Goal: Task Accomplishment & Management: Complete application form

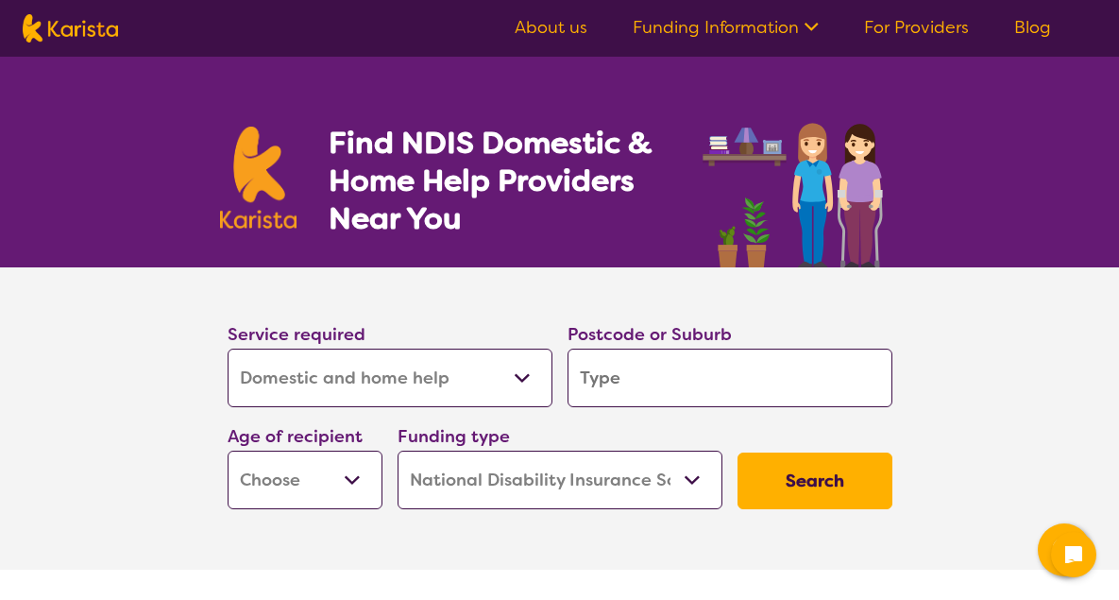
select select "Domestic and home help"
select select "NDIS"
select select "Domestic and home help"
select select "NDIS"
type input "T"
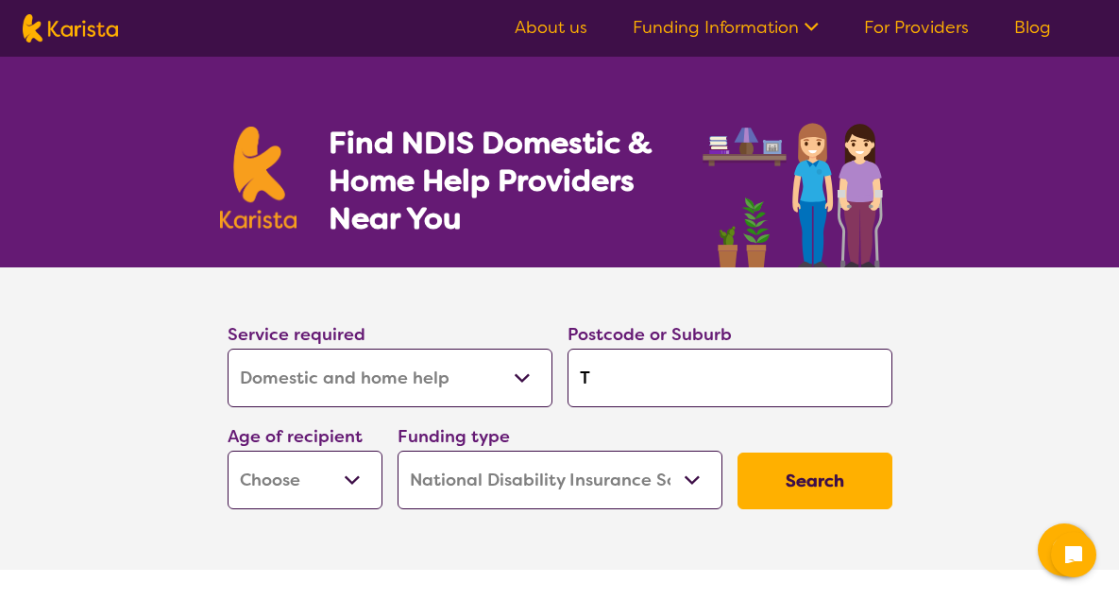
type input "T"
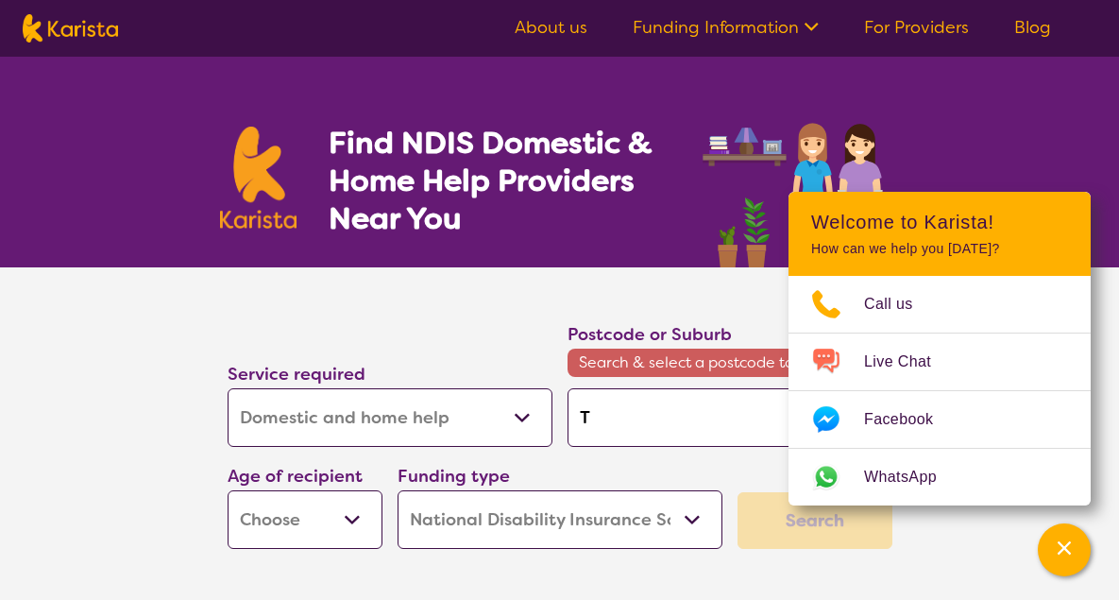
type input "Tu"
type input "Tug"
type input "Tugu"
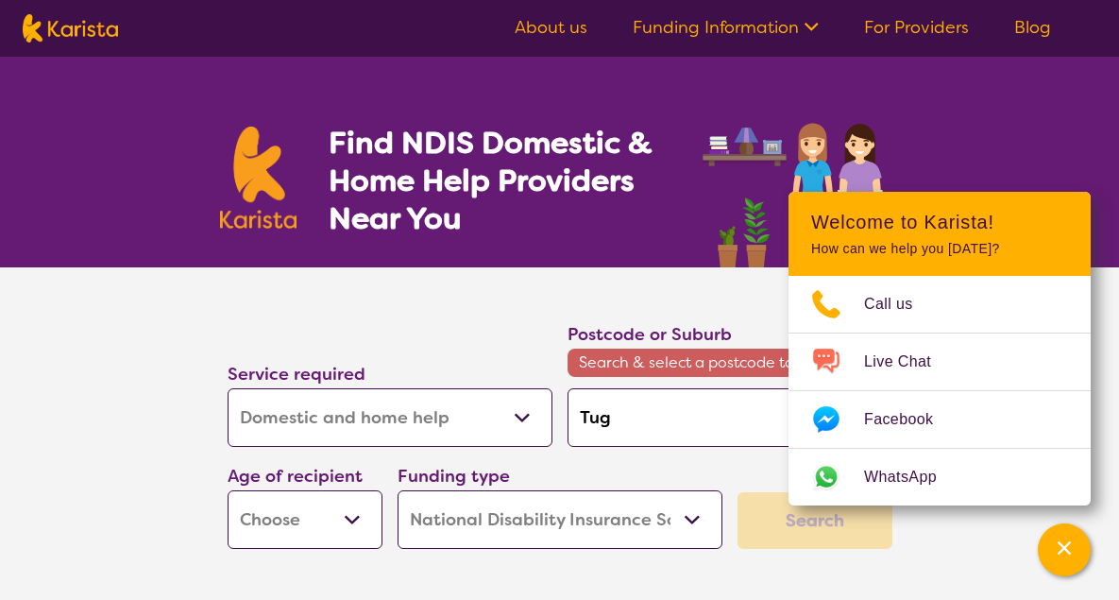
type input "Tugu"
type input "Tugun"
click at [636, 410] on input "Tugun" at bounding box center [730, 417] width 325 height 59
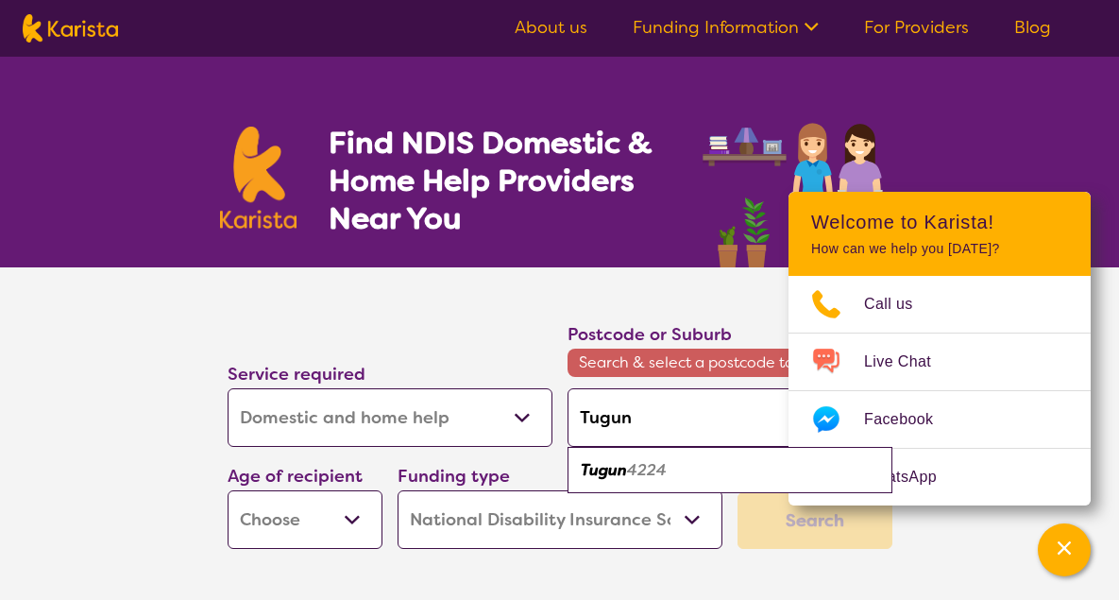
type input "Tugun"
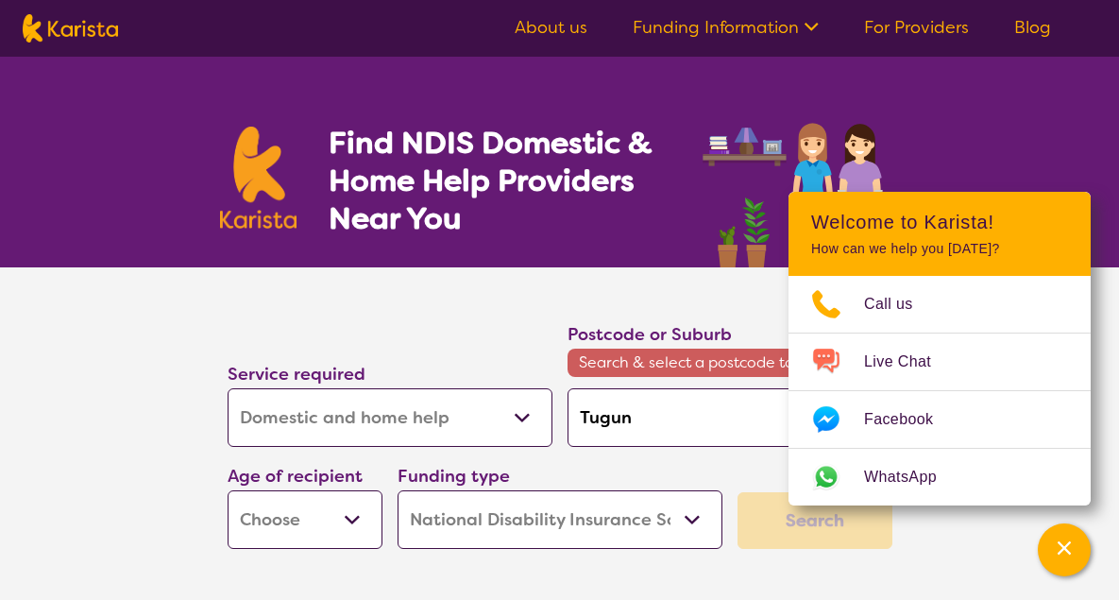
click at [357, 519] on select "Early Childhood - 0 to 9 Child - 10 to 11 Adolescent - 12 to 17 Adult - 18 to 6…" at bounding box center [305, 519] width 155 height 59
select select "AD"
click at [228, 490] on select "Early Childhood - 0 to 9 Child - 10 to 11 Adolescent - 12 to 17 Adult - 18 to 6…" at bounding box center [305, 519] width 155 height 59
select select "AD"
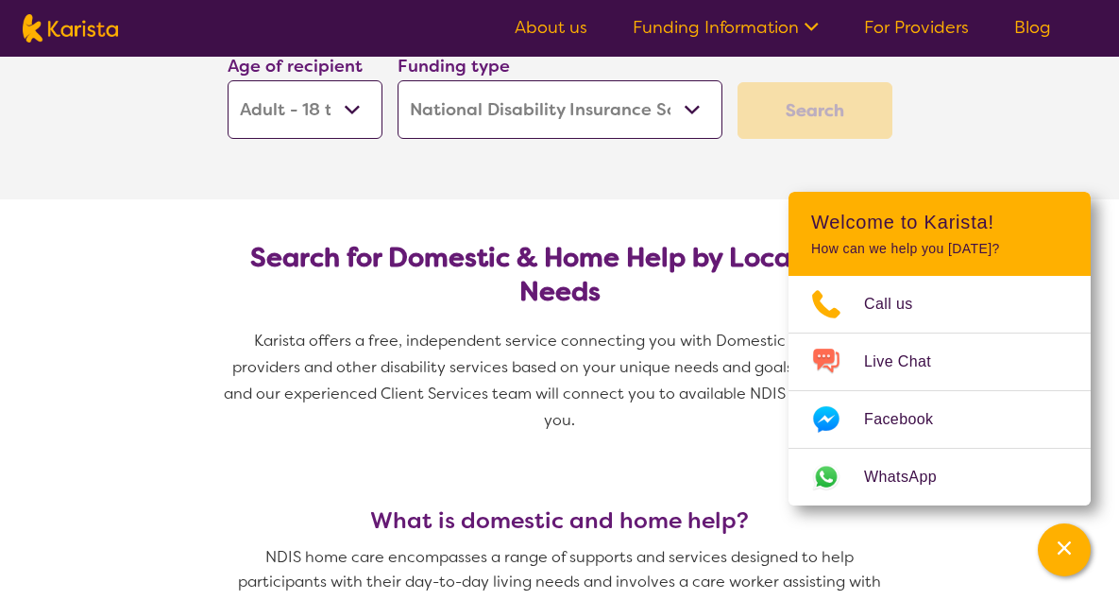
scroll to position [377, 0]
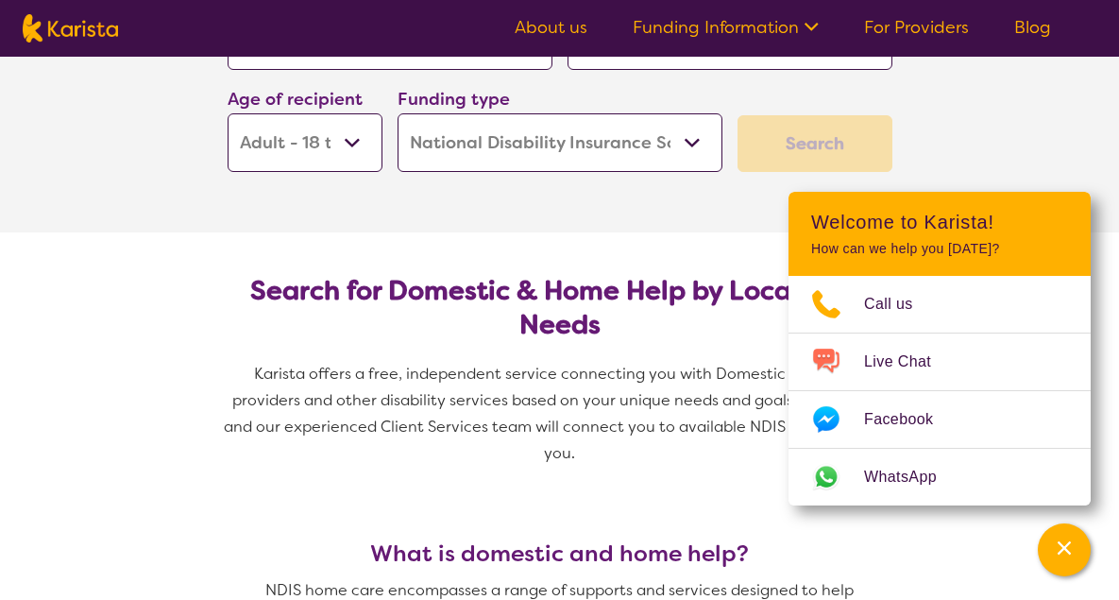
click at [821, 142] on div "Search" at bounding box center [815, 143] width 155 height 57
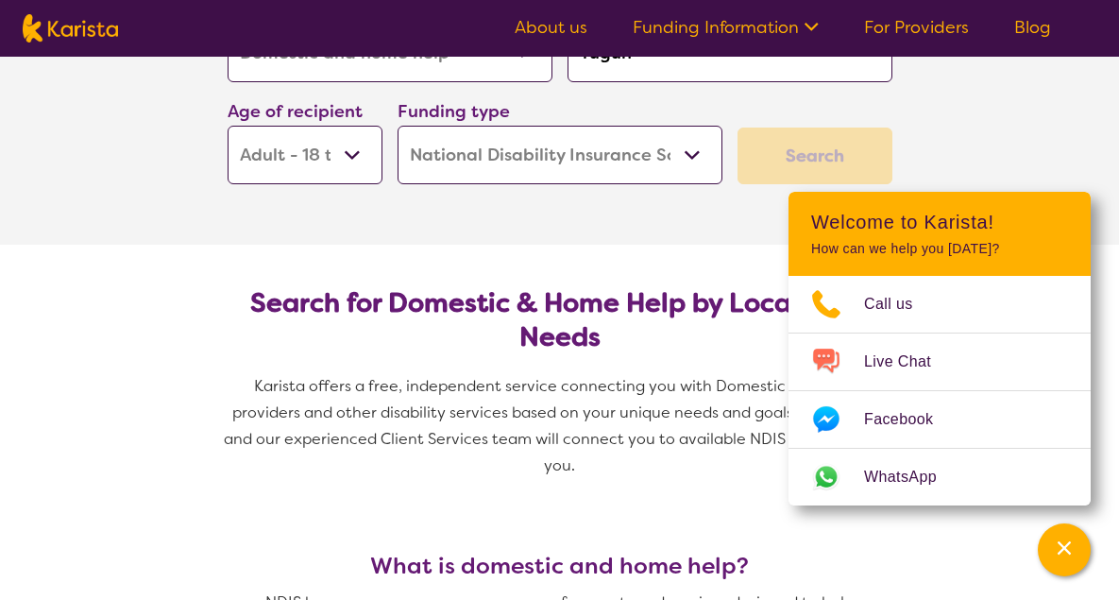
scroll to position [283, 0]
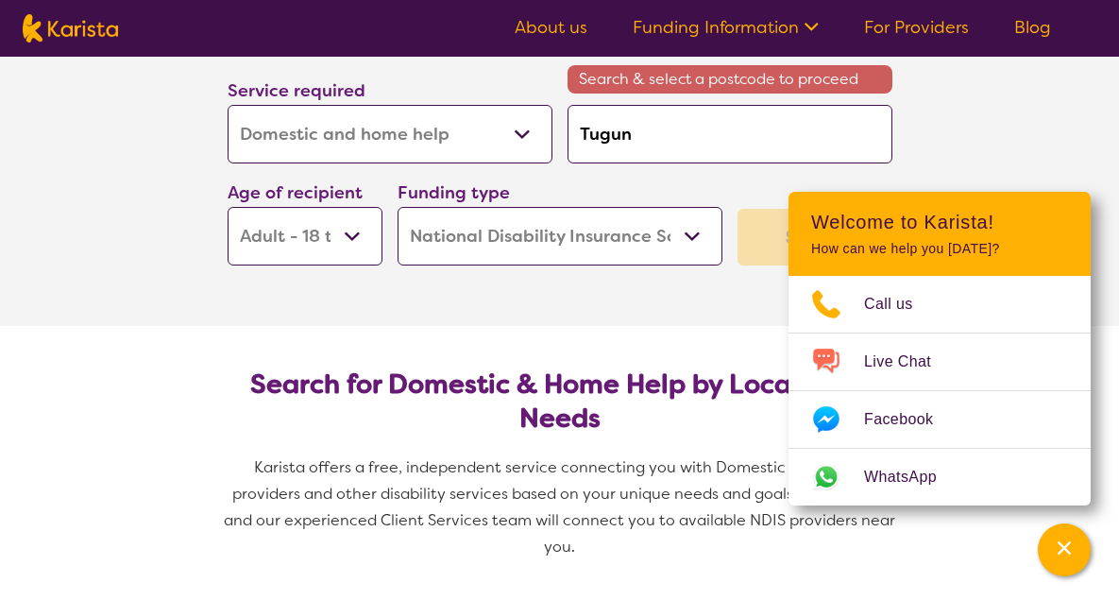
click at [989, 121] on section "Service required Allied Health Assistant Assessment ([MEDICAL_DATA] or [MEDICAL…" at bounding box center [559, 155] width 1119 height 342
click at [628, 127] on input "Tugun" at bounding box center [730, 134] width 325 height 59
type input "Tugun"
type input "Tugun Q"
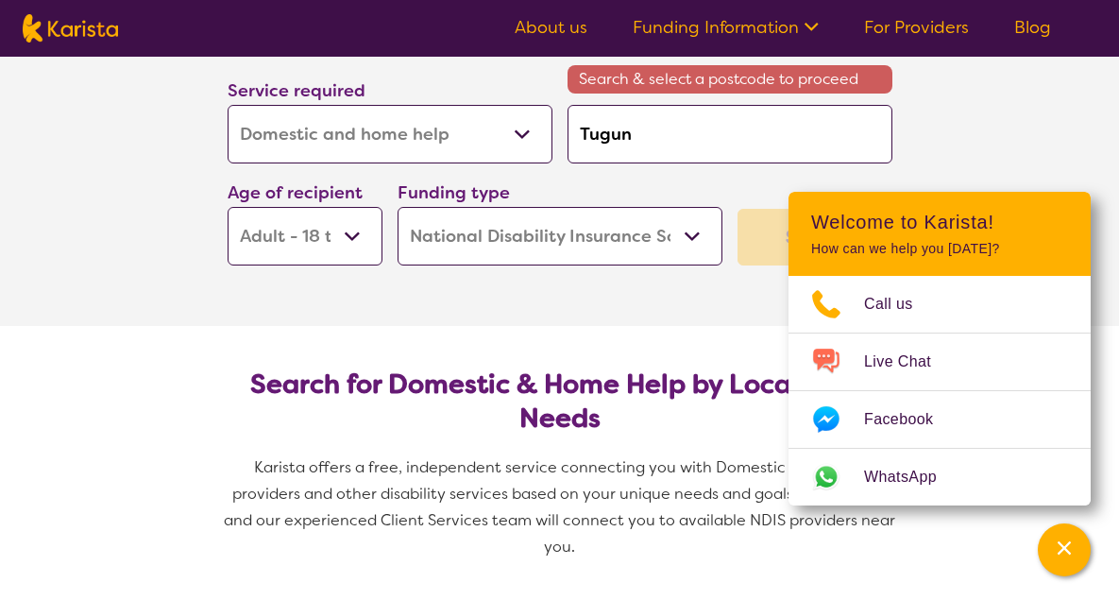
type input "Tugun Q"
type input "Tugun Qu"
type input "Tugun Que"
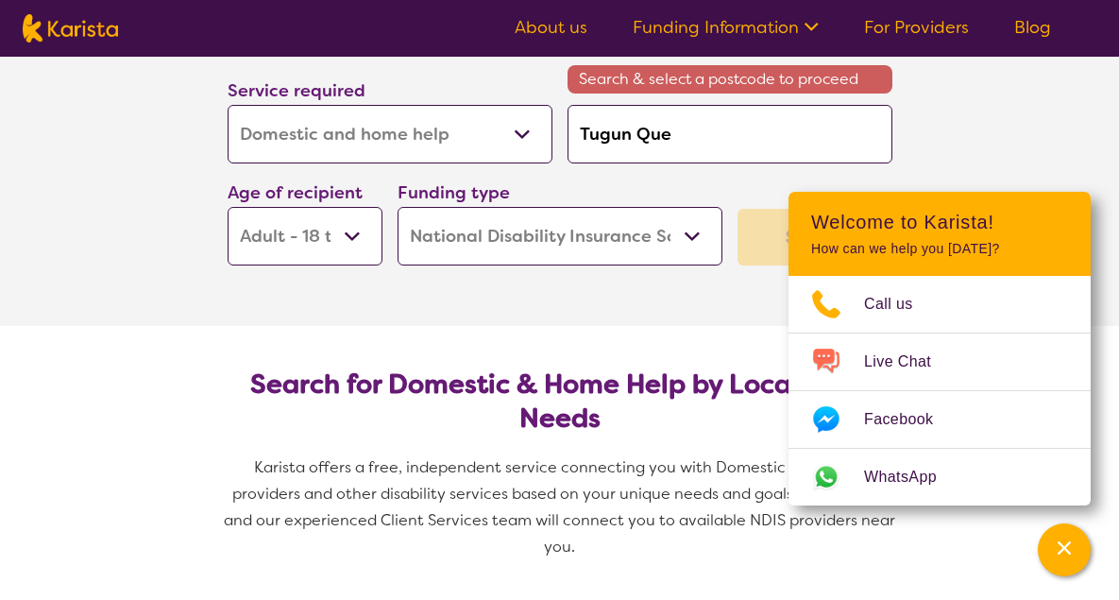
type input "Tugun Quee"
type input "Tugun Queen"
type input "Tugun Queens"
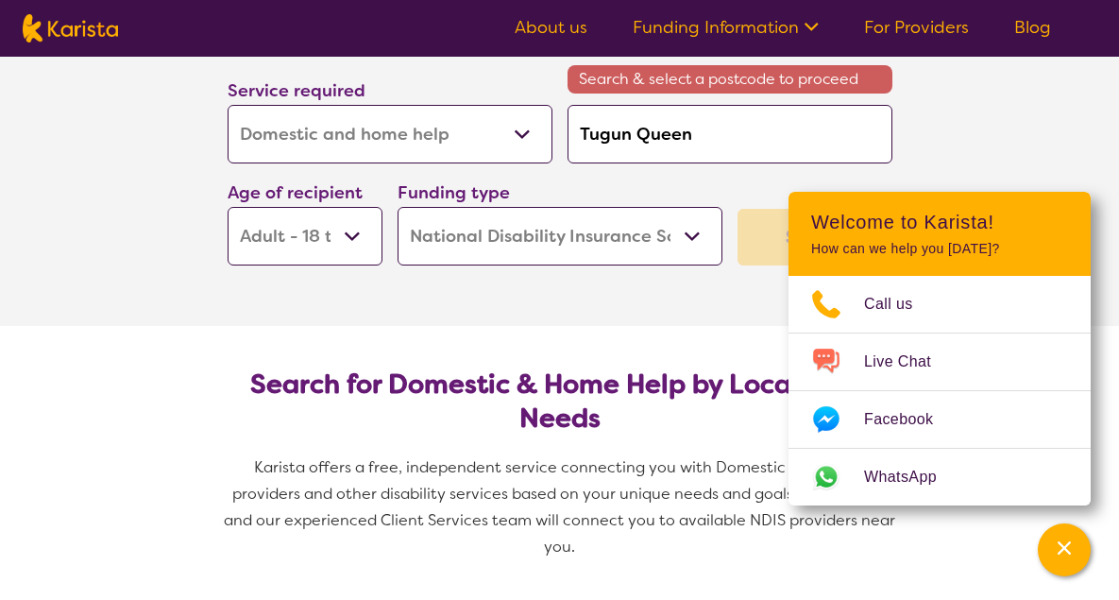
type input "Tugun Queens"
type input "Tugun Queensl"
type input "Tugun Queensla"
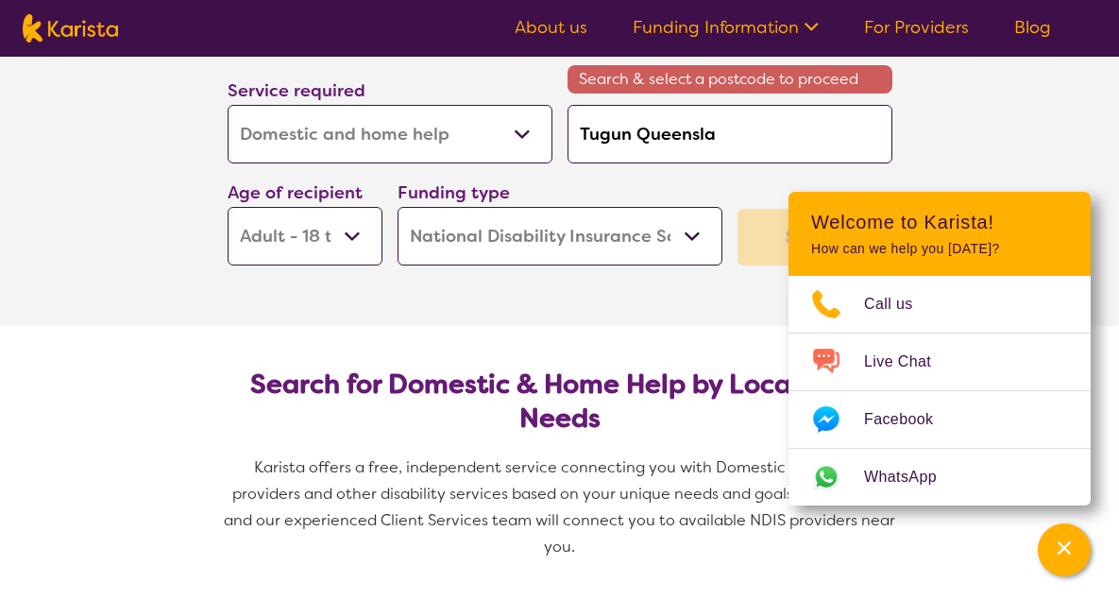
type input "Tugun Queenslan"
type input "Tugun [GEOGRAPHIC_DATA]"
drag, startPoint x: 750, startPoint y: 128, endPoint x: 561, endPoint y: 126, distance: 188.9
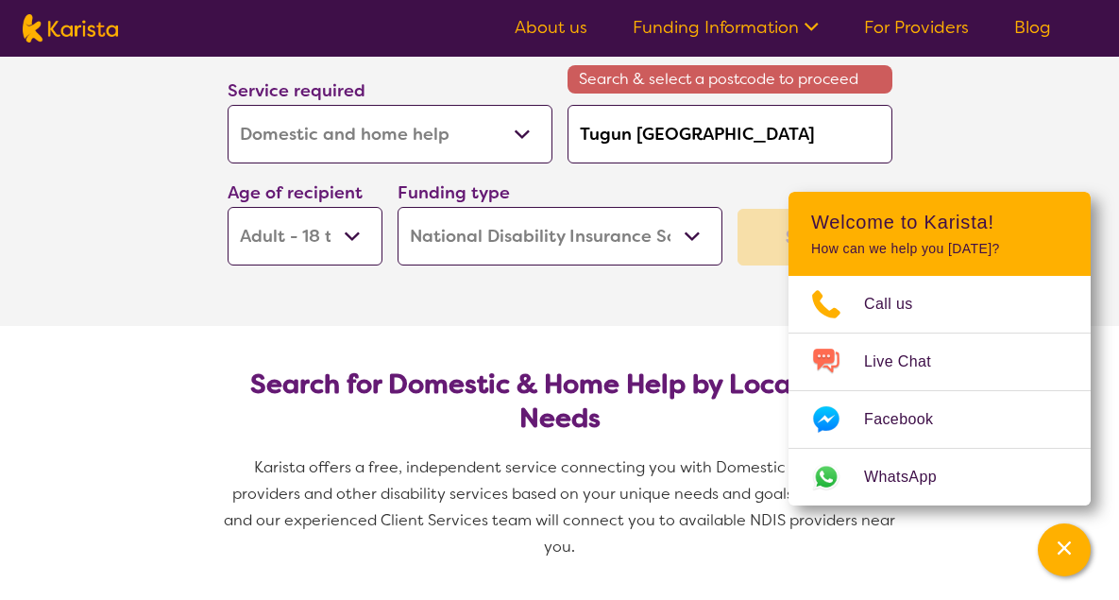
click at [561, 126] on div "Postcode or Suburb Search & select a postcode to proceed Tugun [GEOGRAPHIC_DATA]" at bounding box center [730, 100] width 340 height 142
type input "4"
type input "42"
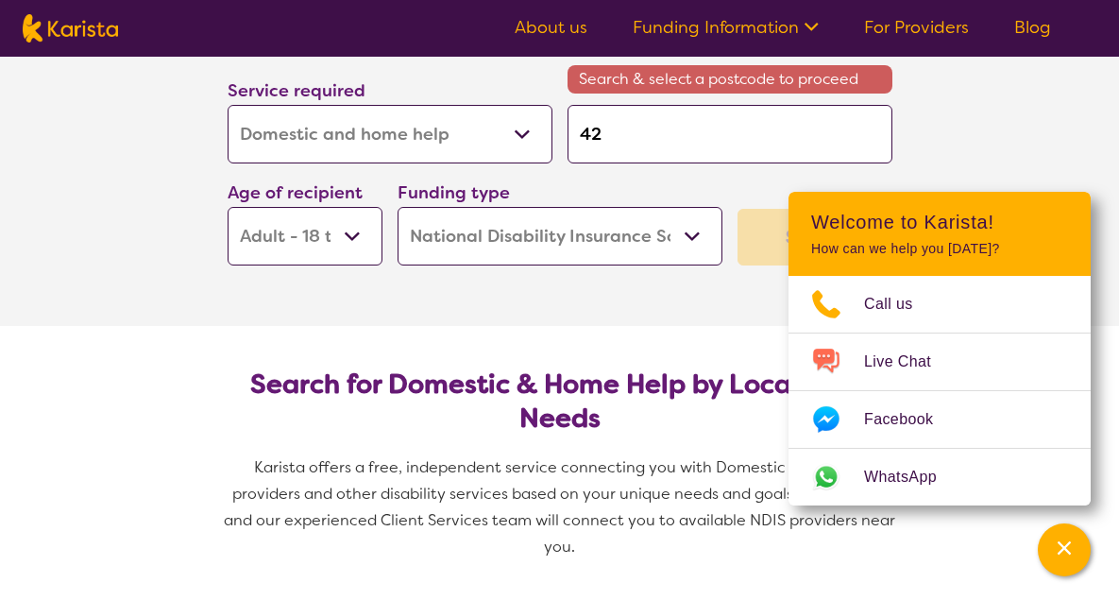
type input "422"
type input "4224"
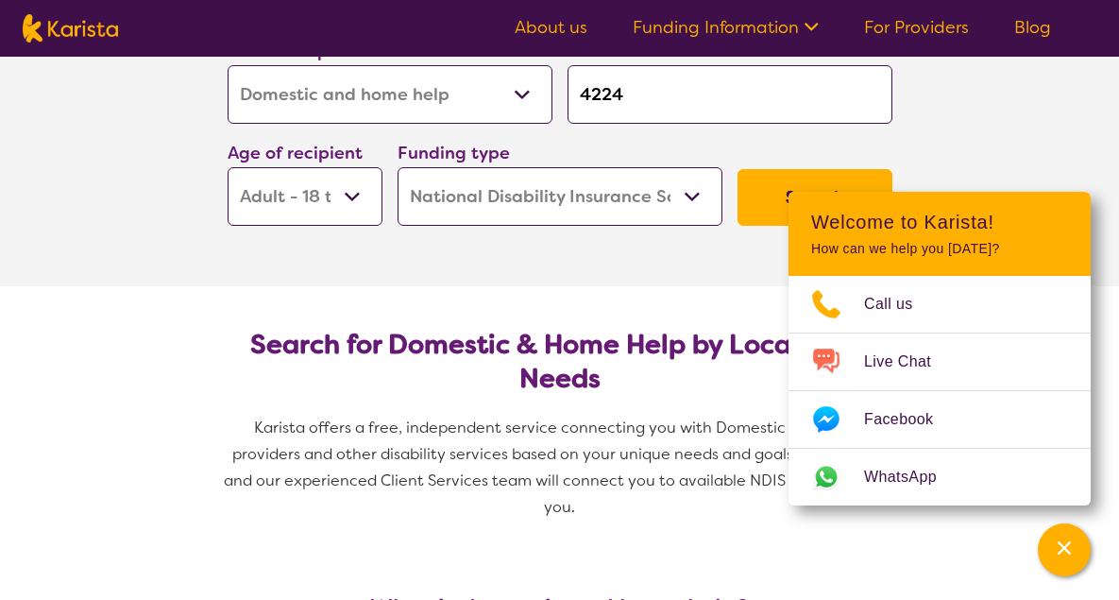
click at [773, 189] on button "Search" at bounding box center [815, 197] width 155 height 57
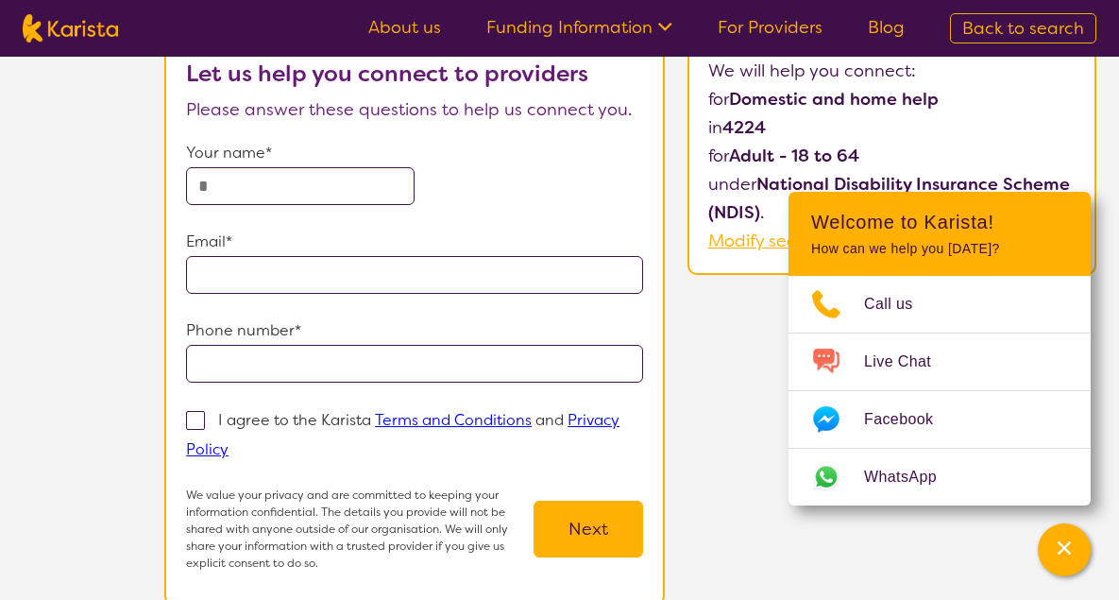
scroll to position [93, 0]
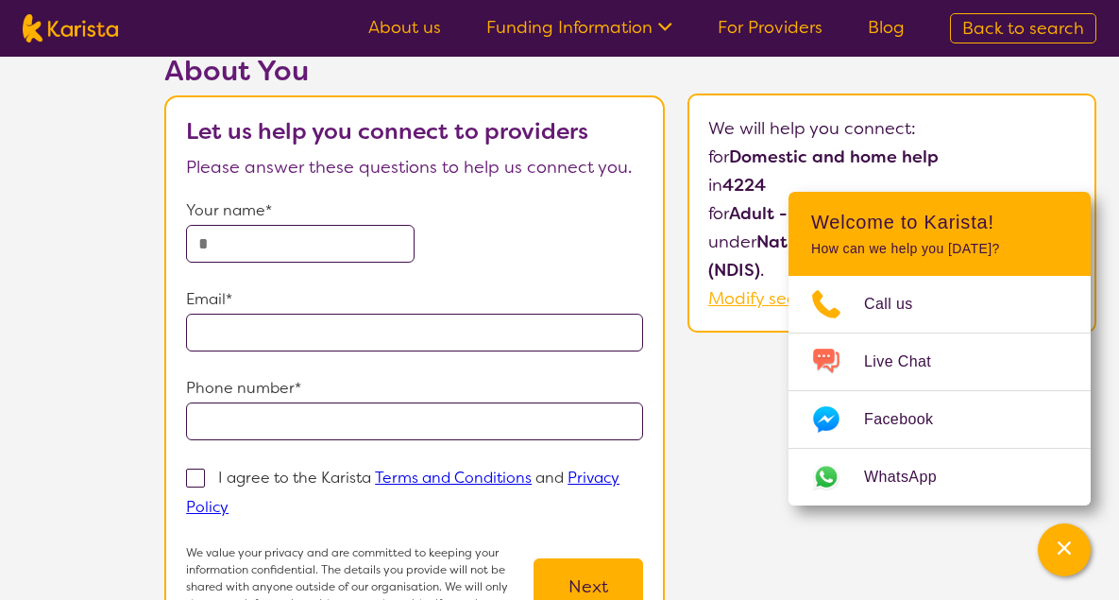
click at [256, 235] on input "text" at bounding box center [300, 244] width 229 height 38
type input "**********"
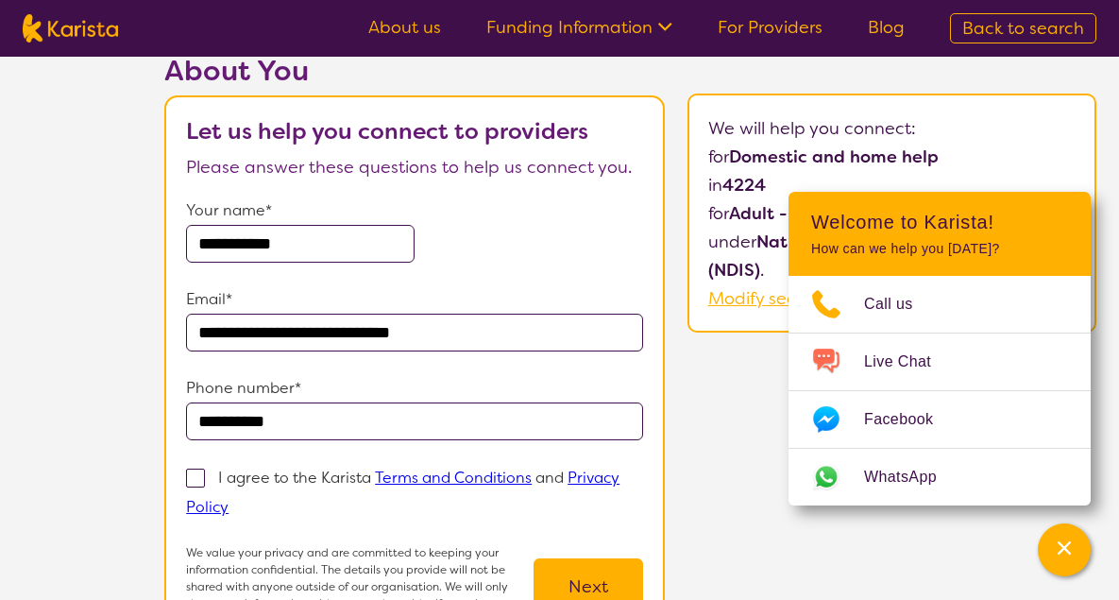
click at [189, 478] on span at bounding box center [195, 477] width 19 height 19
click at [229, 500] on input "I agree to the Karista Terms and Conditions and Privacy Policy" at bounding box center [235, 506] width 12 height 12
checkbox input "true"
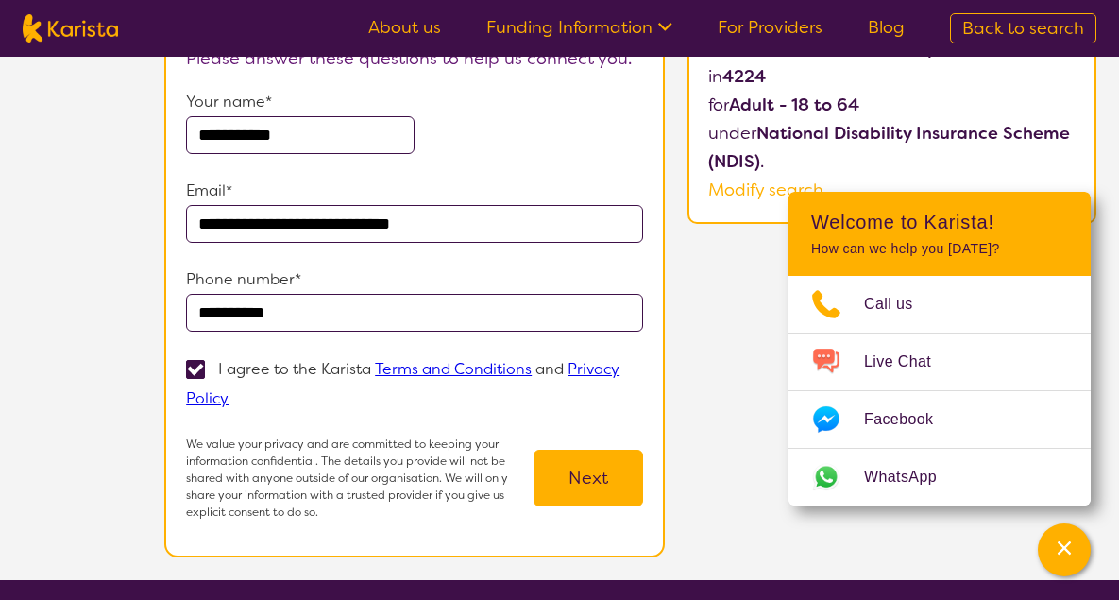
scroll to position [377, 0]
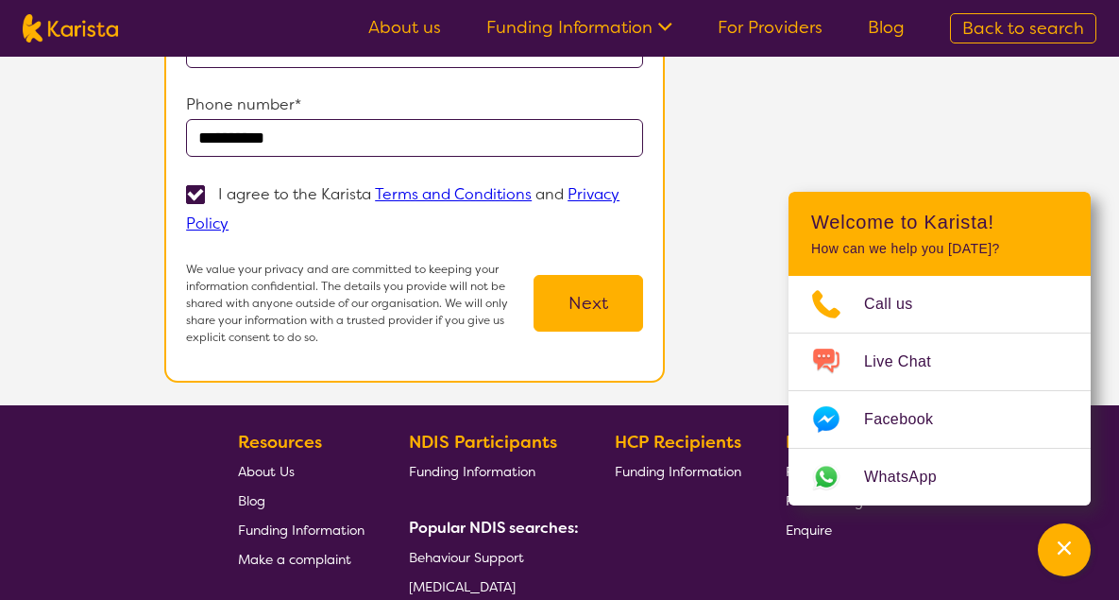
click at [578, 301] on button "Next" at bounding box center [589, 303] width 110 height 57
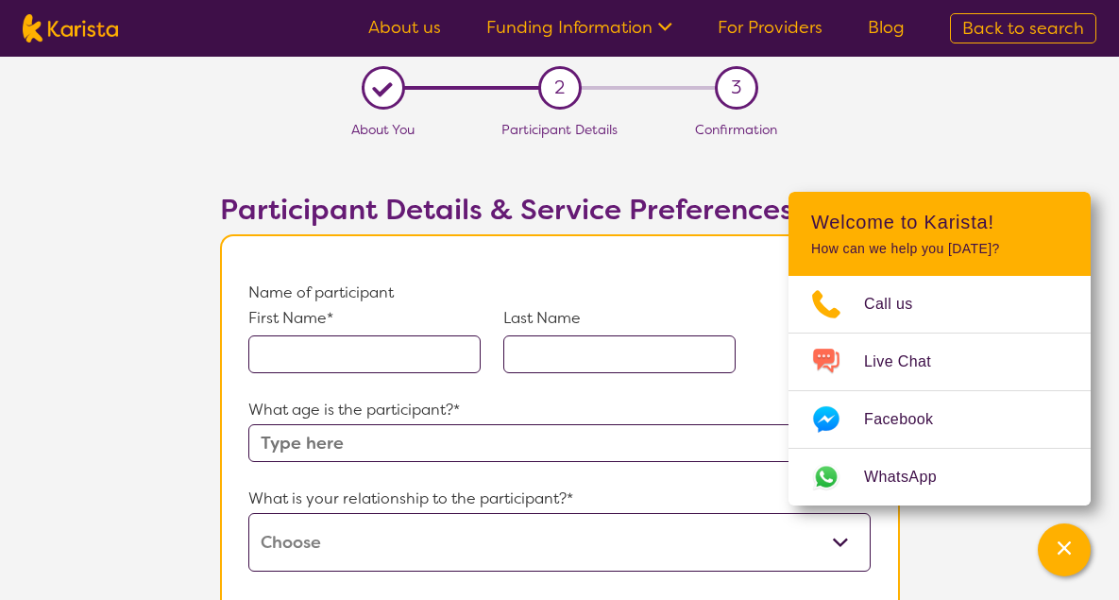
scroll to position [93, 0]
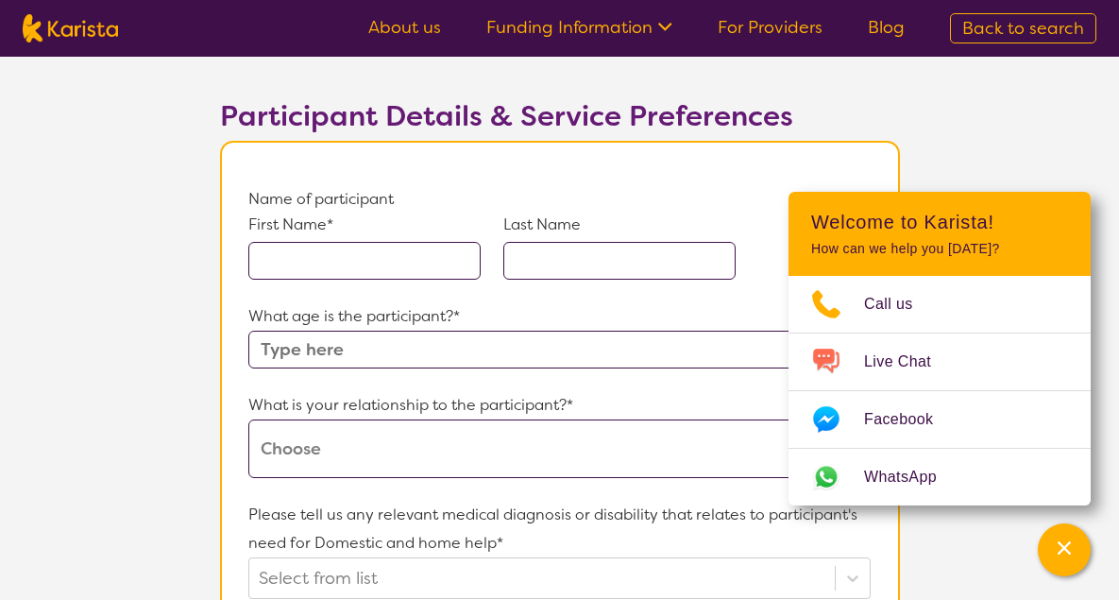
click at [406, 250] on input "text" at bounding box center [364, 261] width 232 height 38
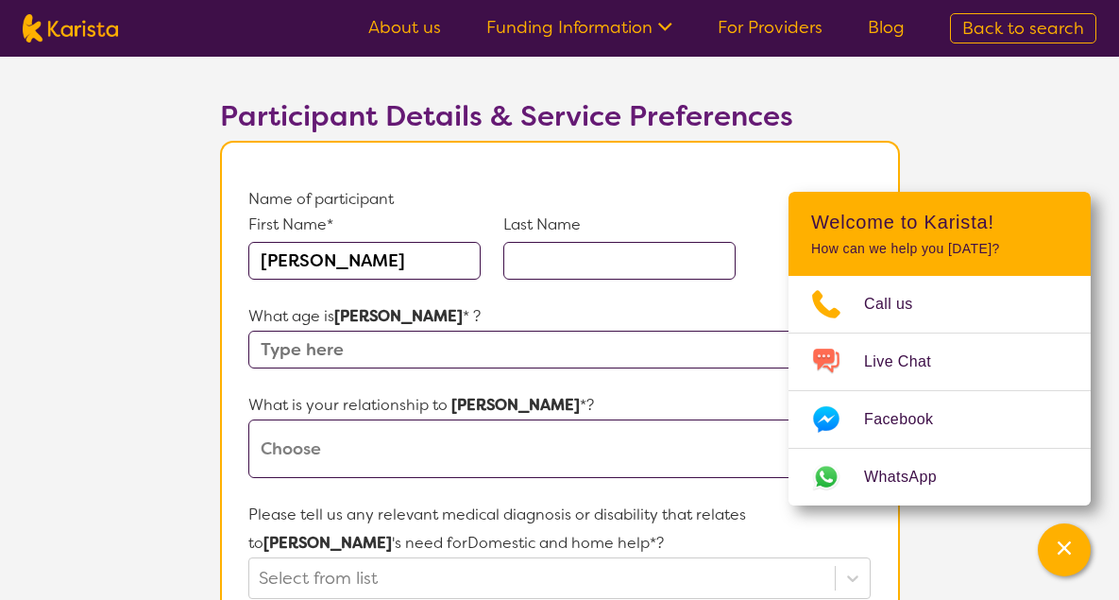
type input "[PERSON_NAME]"
type input "Followes"
type input "50"
click at [356, 434] on select "This request is for myself I am their parent I am their child I am their spouse…" at bounding box center [558, 448] width 621 height 59
select select "I am their Support Coordinator"
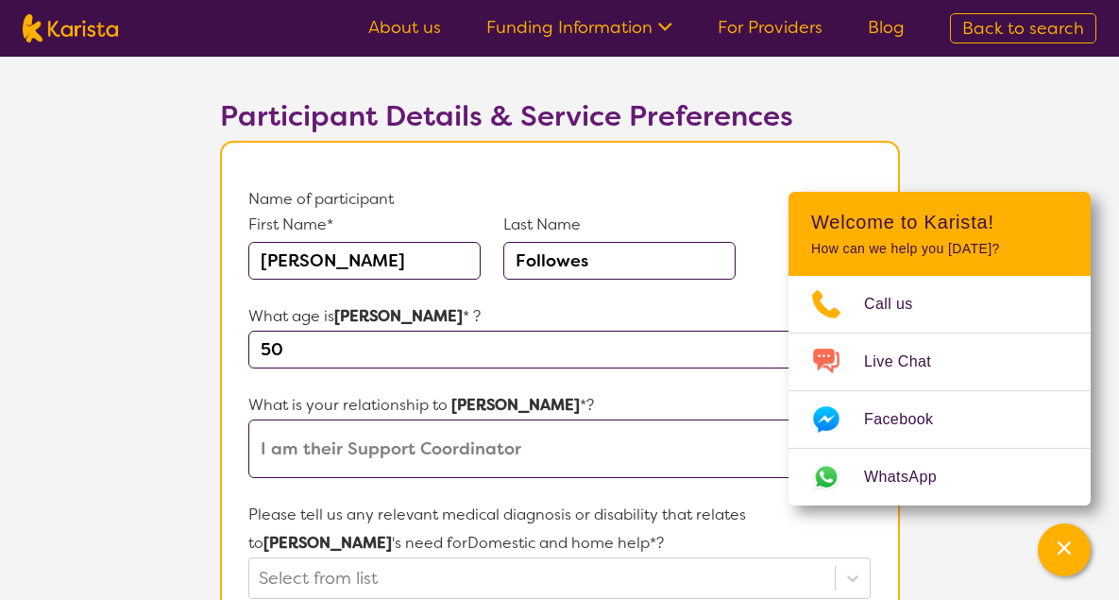
click at [248, 419] on select "This request is for myself I am their parent I am their child I am their spouse…" at bounding box center [558, 448] width 621 height 59
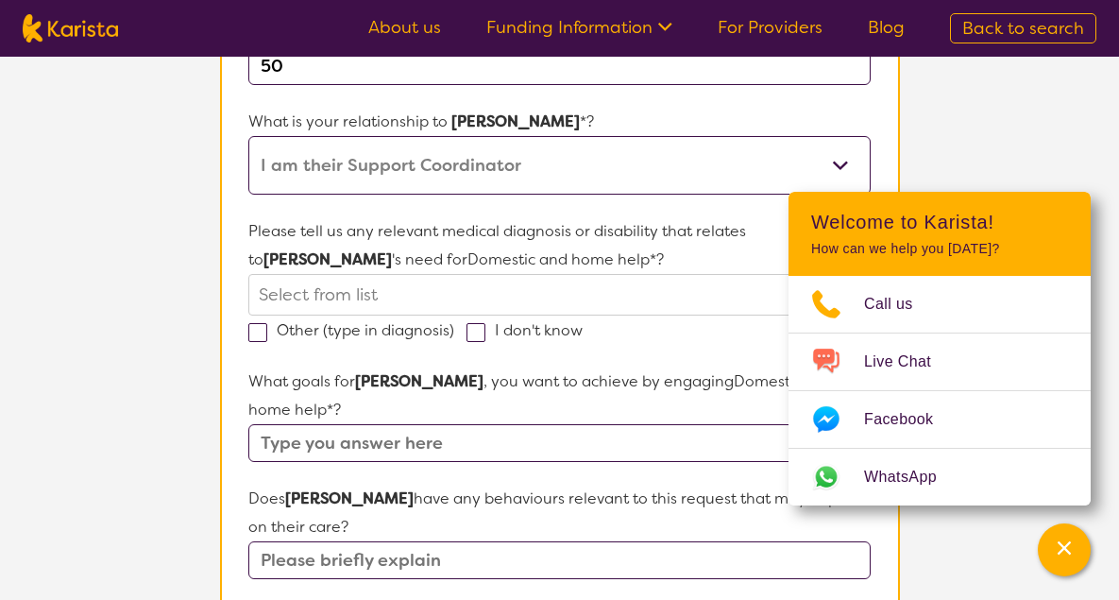
scroll to position [471, 0]
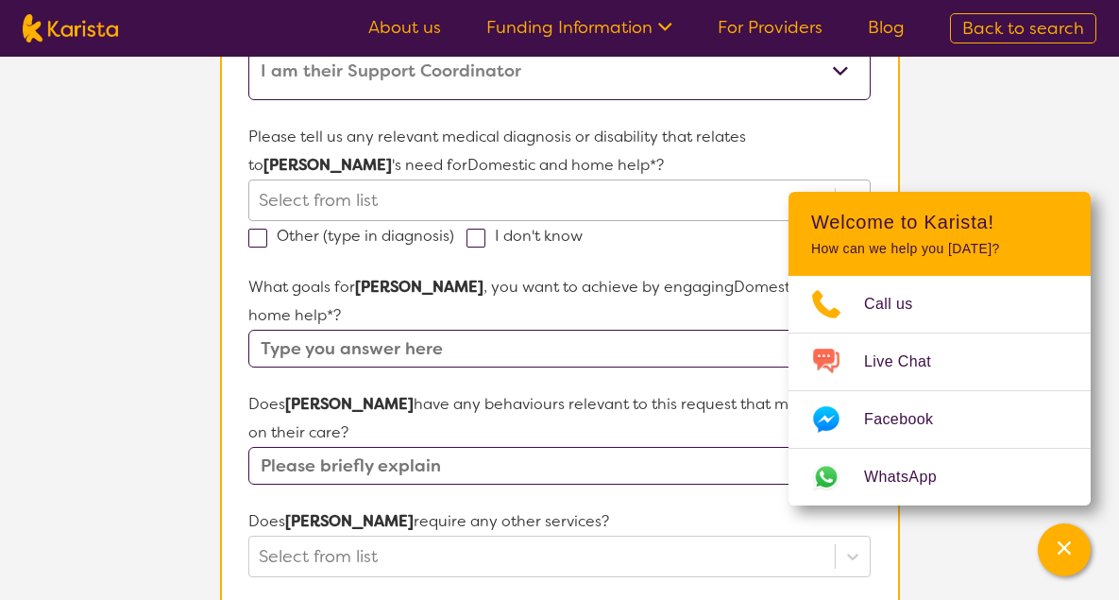
click at [354, 190] on div at bounding box center [542, 200] width 566 height 32
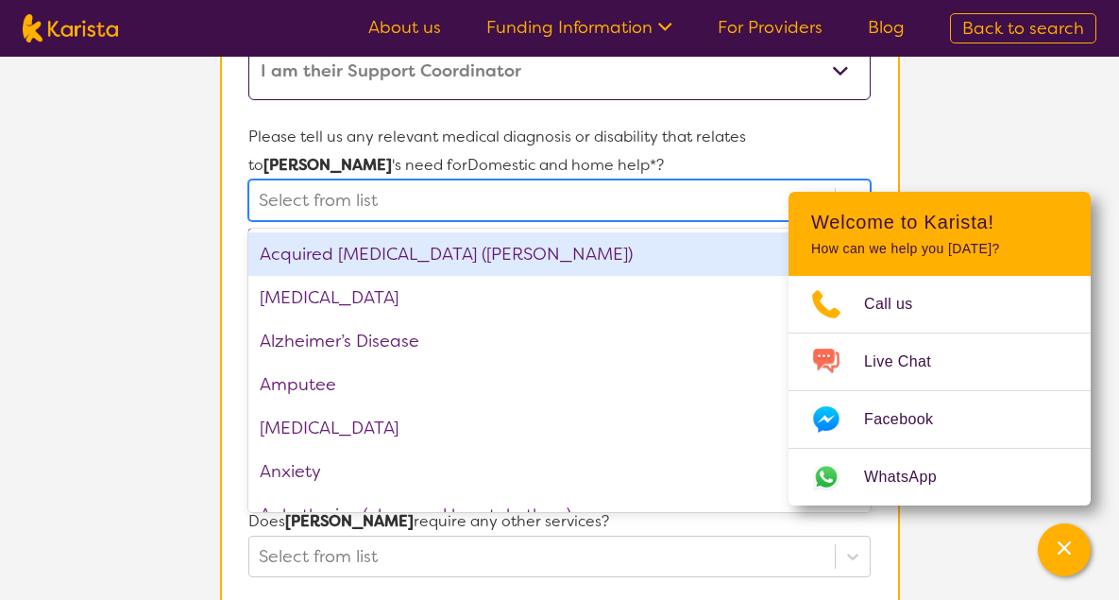
click at [394, 202] on div at bounding box center [542, 200] width 566 height 32
drag, startPoint x: 378, startPoint y: 236, endPoint x: 376, endPoint y: 246, distance: 9.6
click at [378, 239] on div "Acquired [MEDICAL_DATA] ([PERSON_NAME])" at bounding box center [558, 253] width 621 height 43
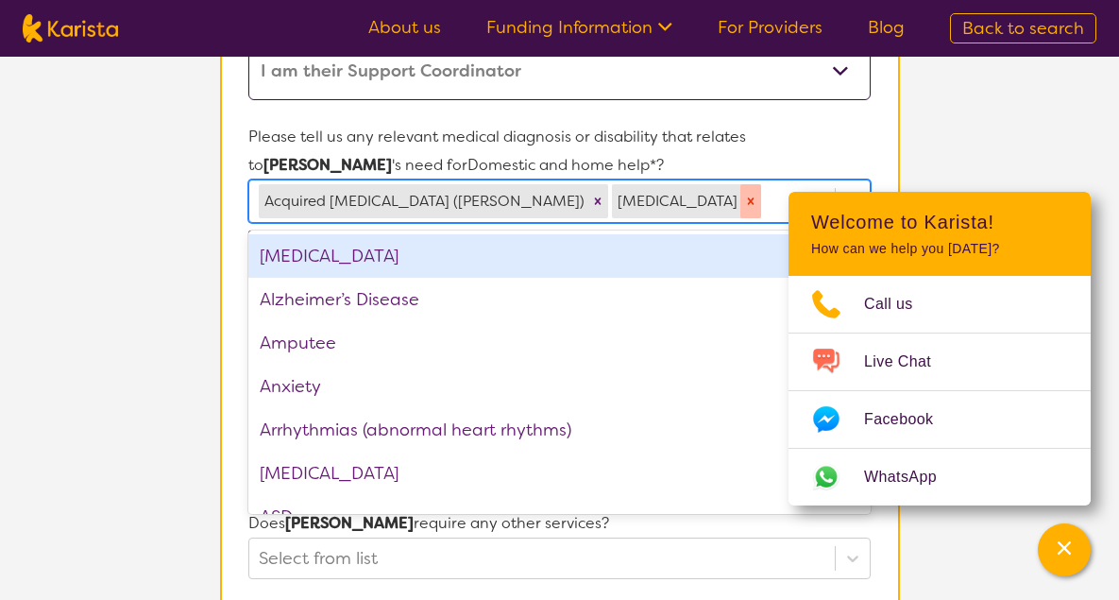
click at [740, 200] on div "Remove Anemia" at bounding box center [750, 201] width 21 height 34
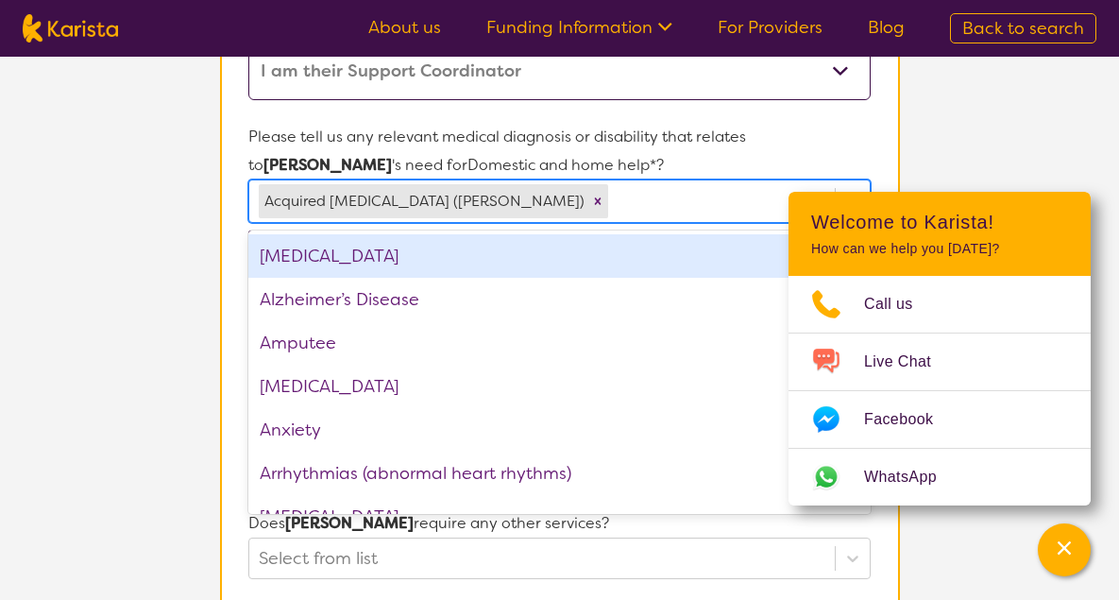
click at [292, 260] on div "[MEDICAL_DATA]" at bounding box center [558, 255] width 621 height 43
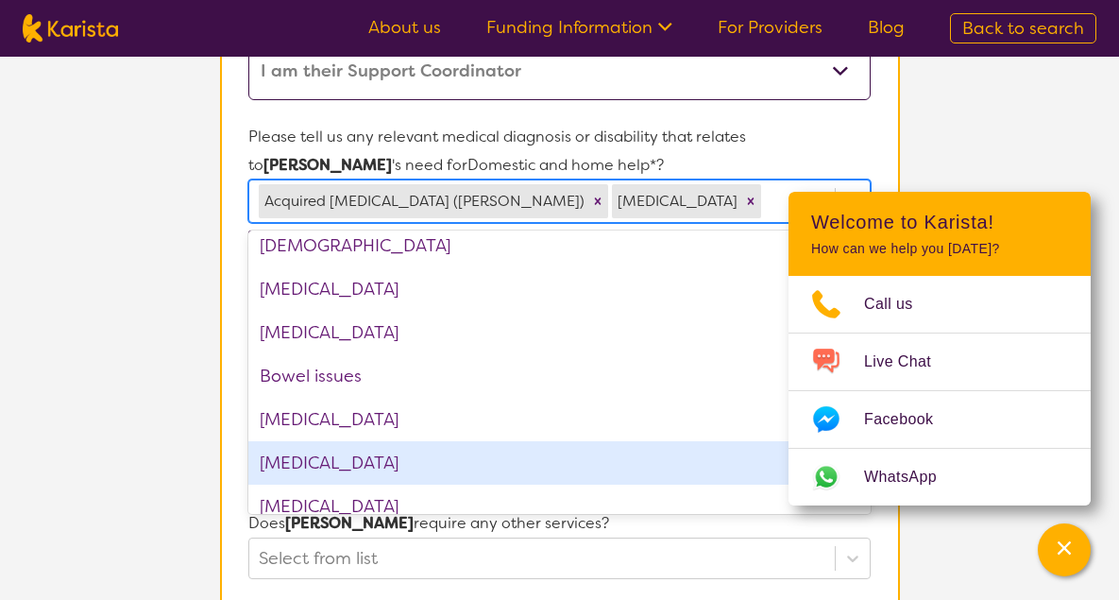
scroll to position [283, 0]
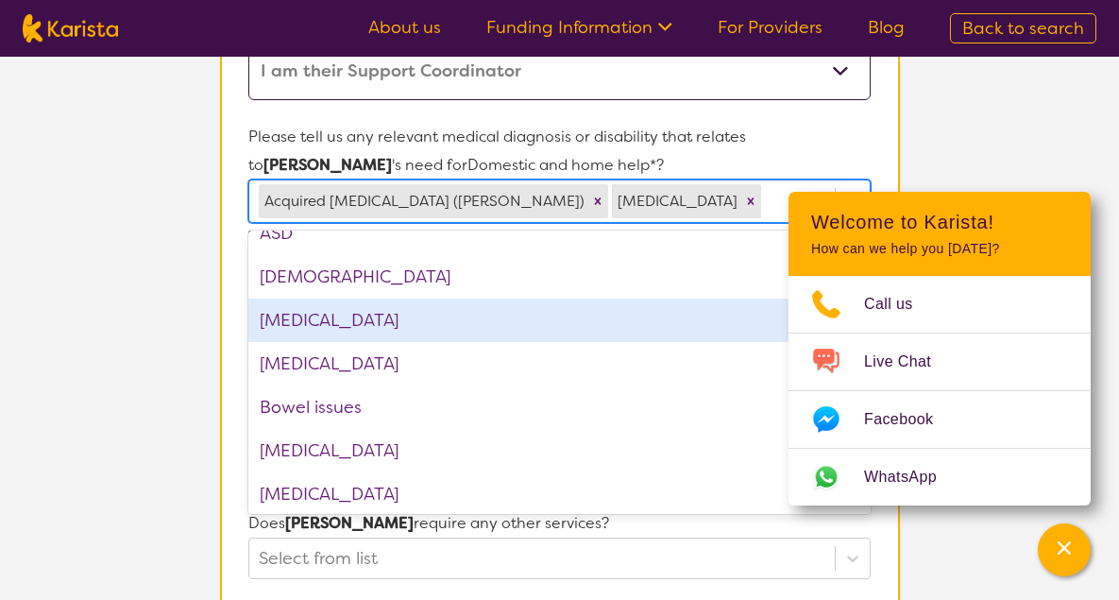
click at [315, 316] on div "[MEDICAL_DATA]" at bounding box center [558, 319] width 621 height 43
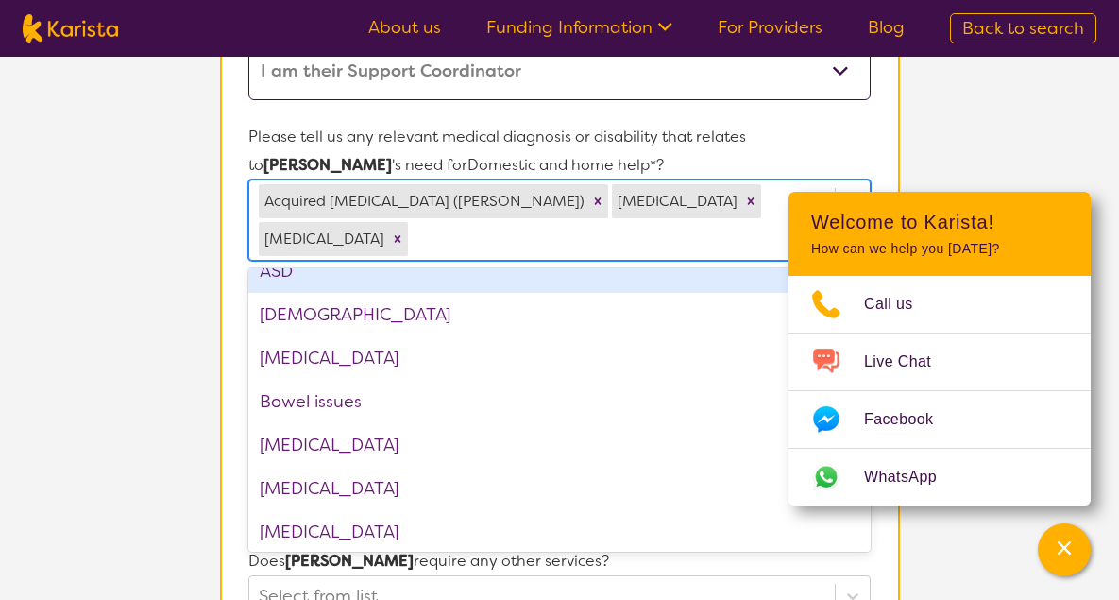
click at [602, 137] on p "Please tell us any relevant medical diagnosis or disability that relates to [PE…" at bounding box center [558, 151] width 621 height 57
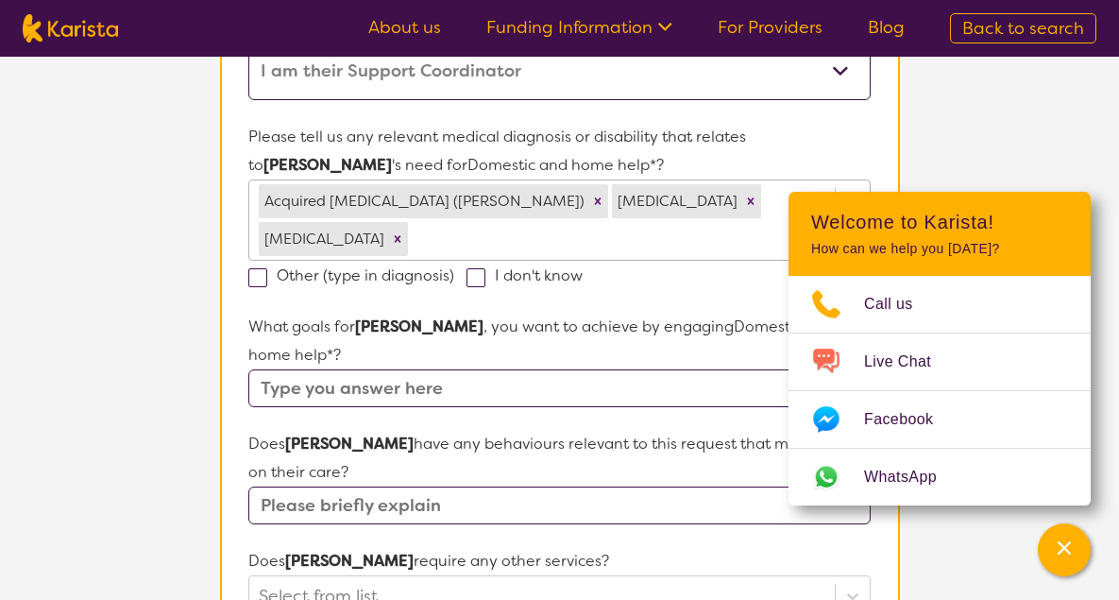
click at [447, 369] on input "text" at bounding box center [558, 388] width 621 height 38
type input "To maintain his independence"
click at [435, 486] on input "text" at bounding box center [558, 505] width 621 height 38
type input "No behaviours"
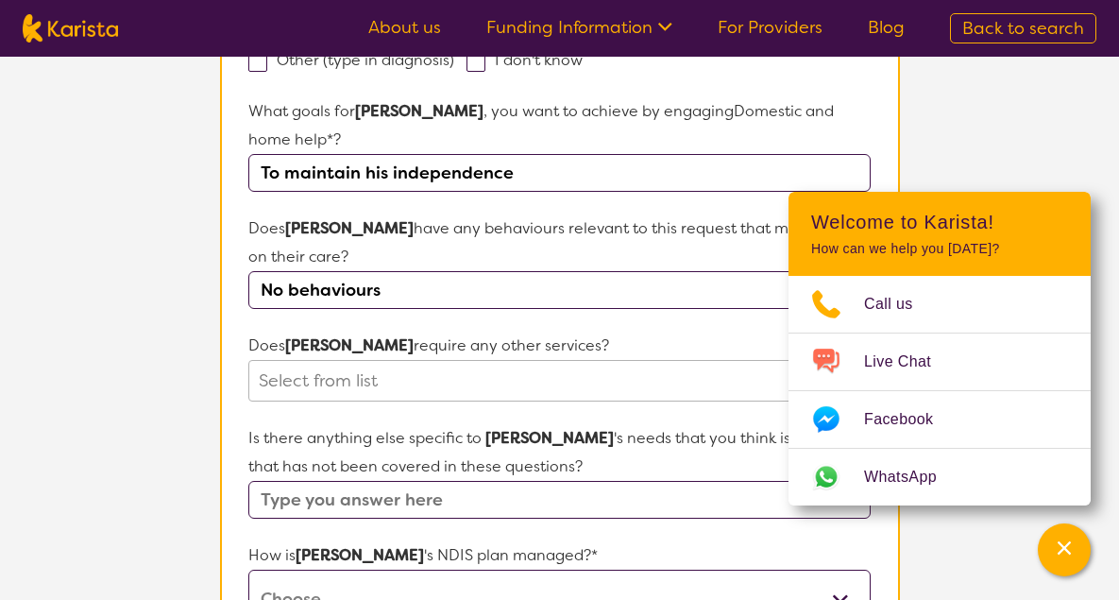
click at [403, 401] on div "Select from list" at bounding box center [558, 381] width 621 height 42
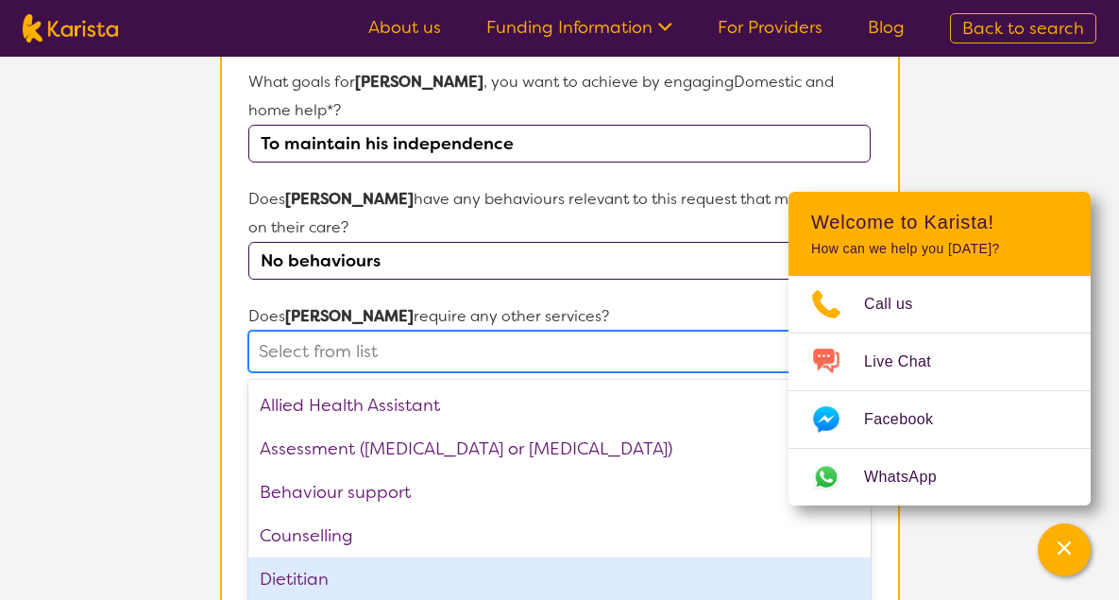
scroll to position [718, 0]
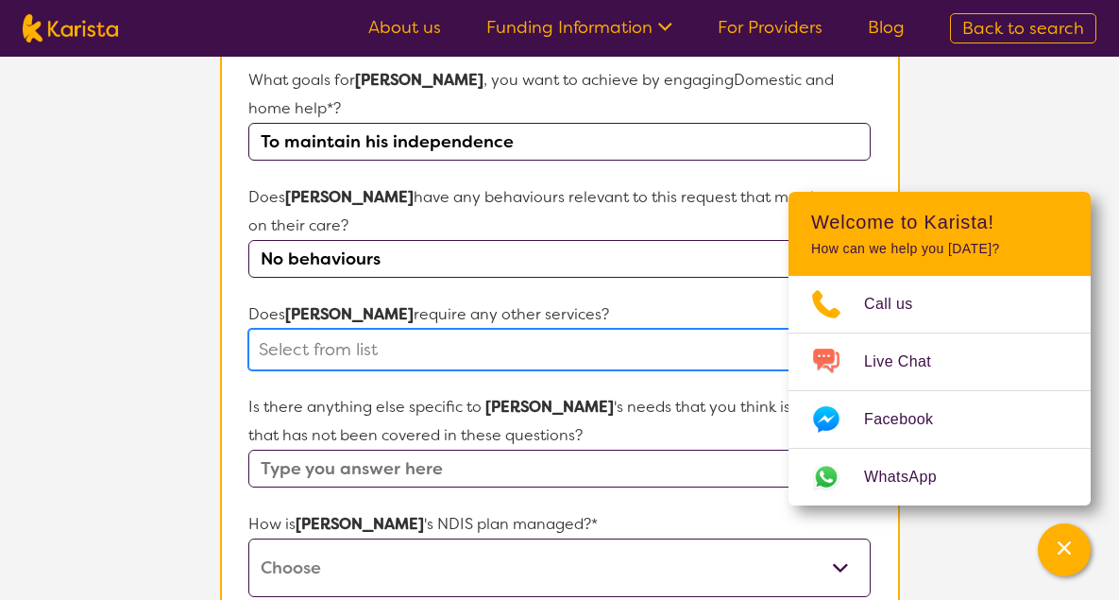
click at [398, 333] on div at bounding box center [542, 349] width 566 height 32
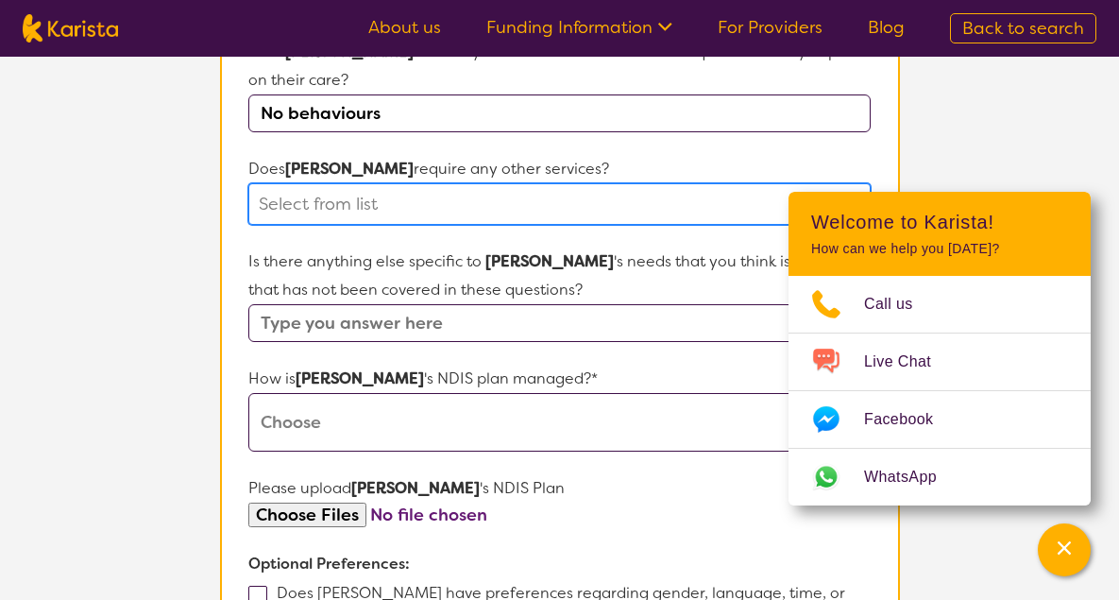
scroll to position [906, 0]
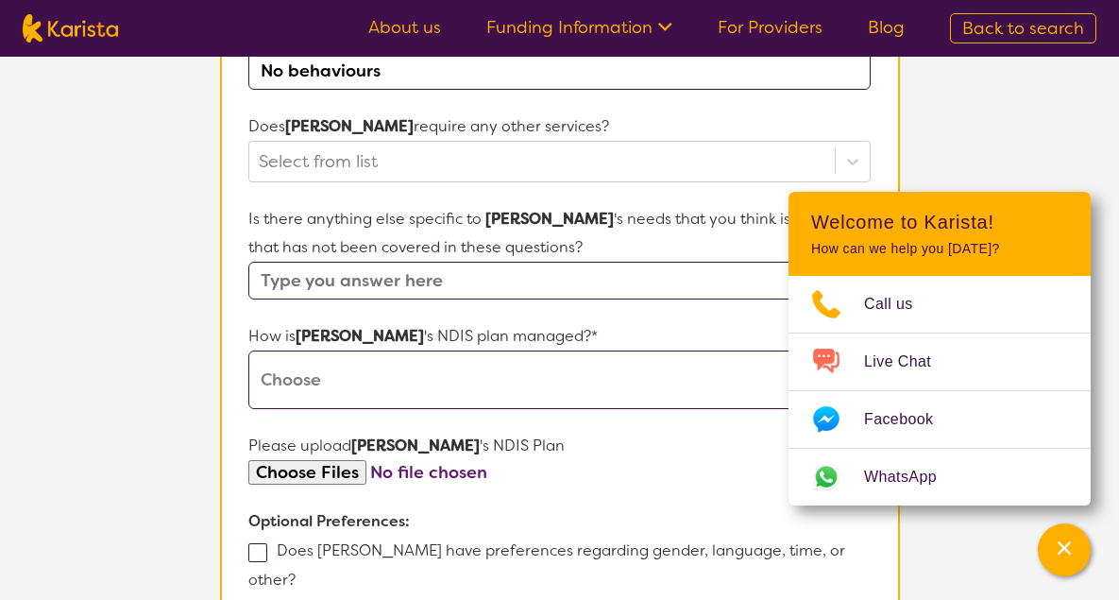
click at [446, 262] on input "text" at bounding box center [558, 281] width 621 height 38
click at [356, 350] on select "Self-managed NDIS plan Managed by a registered plan management provider (not th…" at bounding box center [558, 379] width 621 height 59
select select "Plan Managed"
click at [248, 350] on select "Self-managed NDIS plan Managed by a registered plan management provider (not th…" at bounding box center [558, 379] width 621 height 59
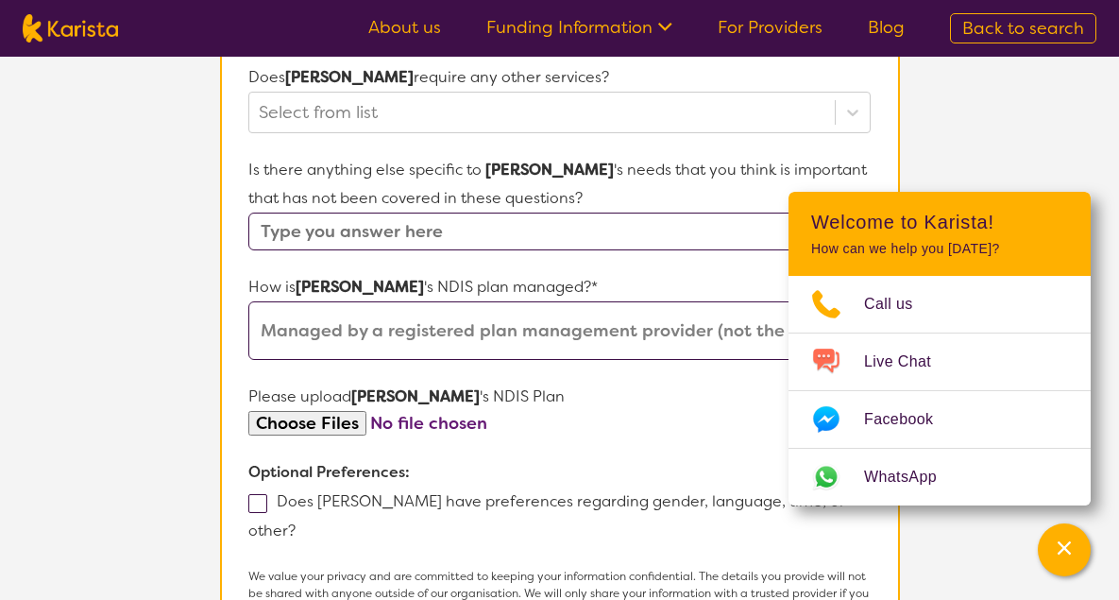
scroll to position [1001, 0]
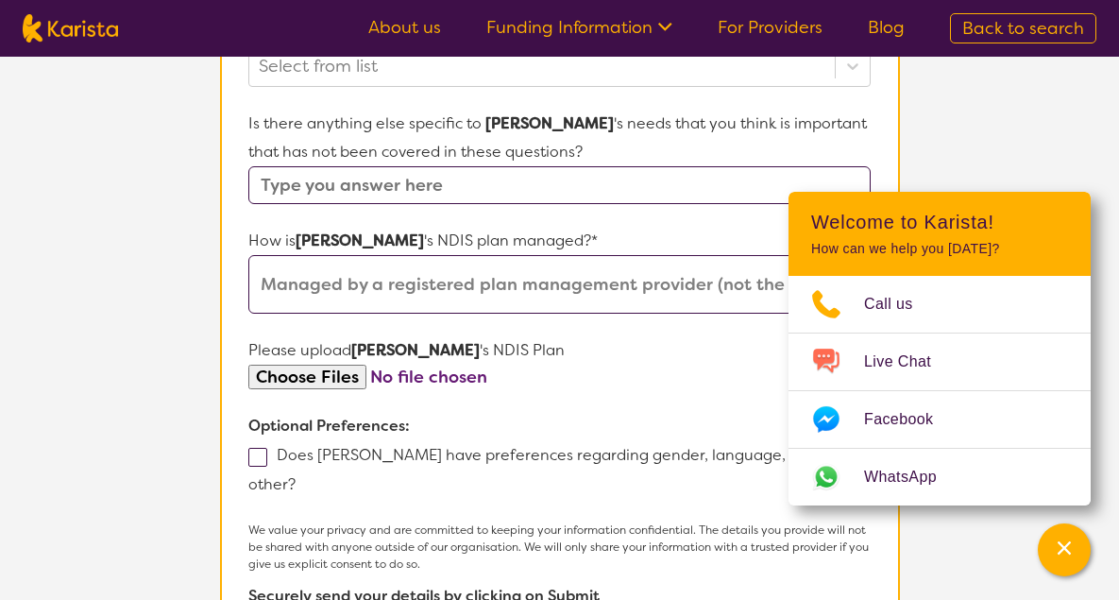
click at [260, 448] on span at bounding box center [257, 457] width 19 height 19
click at [296, 477] on input "Does [PERSON_NAME] have preferences regarding gender, language, time, or other?" at bounding box center [302, 483] width 12 height 12
checkbox input "true"
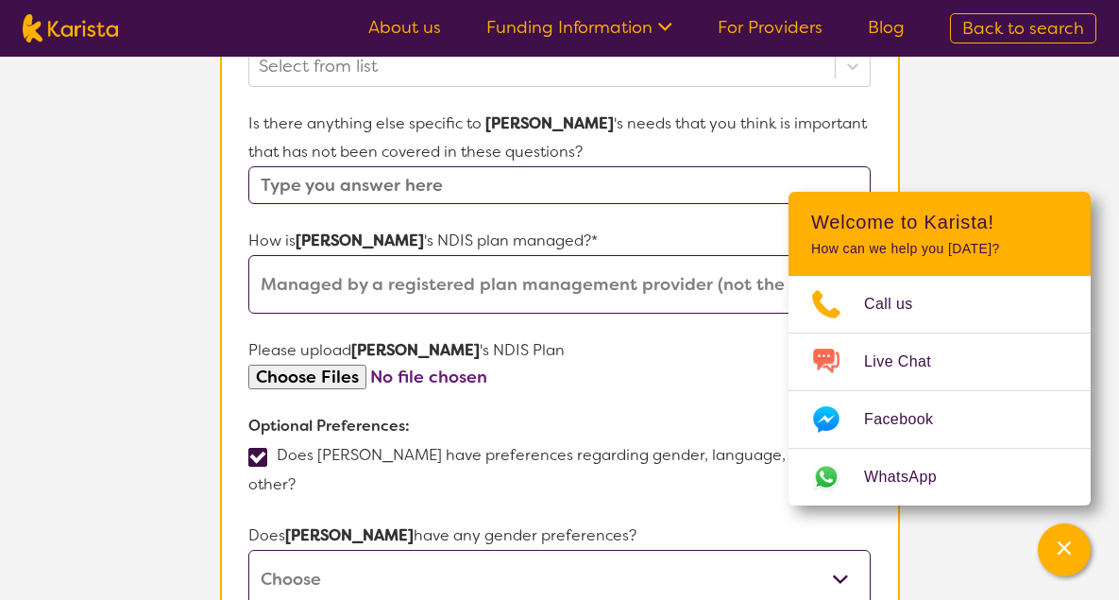
click at [343, 550] on select "[DEMOGRAPHIC_DATA] [DEMOGRAPHIC_DATA] Other No Preference" at bounding box center [558, 579] width 621 height 59
select select "[DEMOGRAPHIC_DATA]"
click at [248, 550] on select "[DEMOGRAPHIC_DATA] [DEMOGRAPHIC_DATA] Other No Preference" at bounding box center [558, 579] width 621 height 59
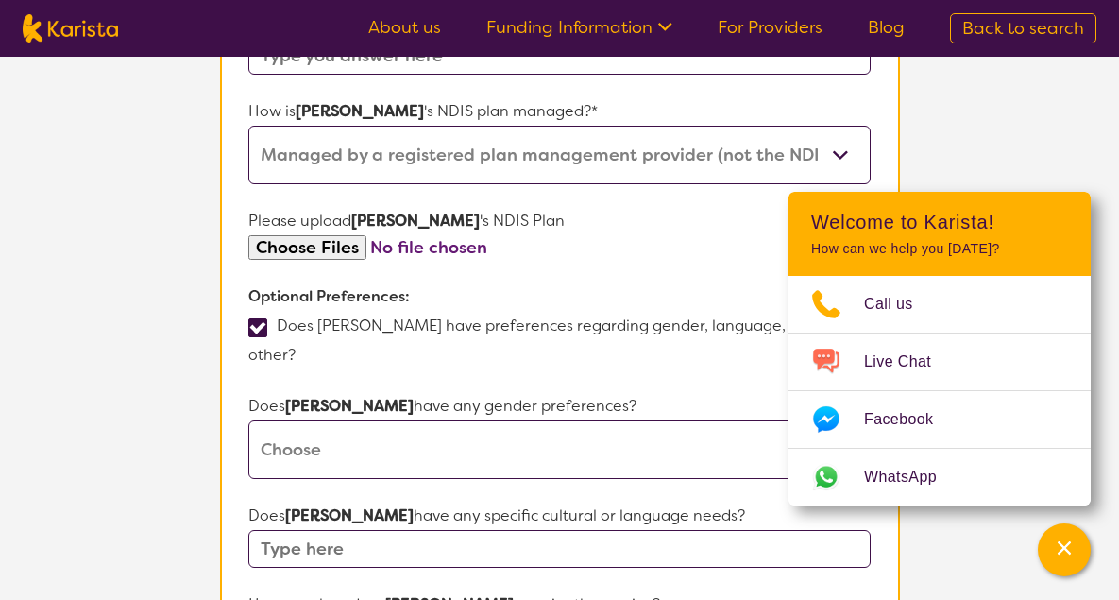
scroll to position [1190, 0]
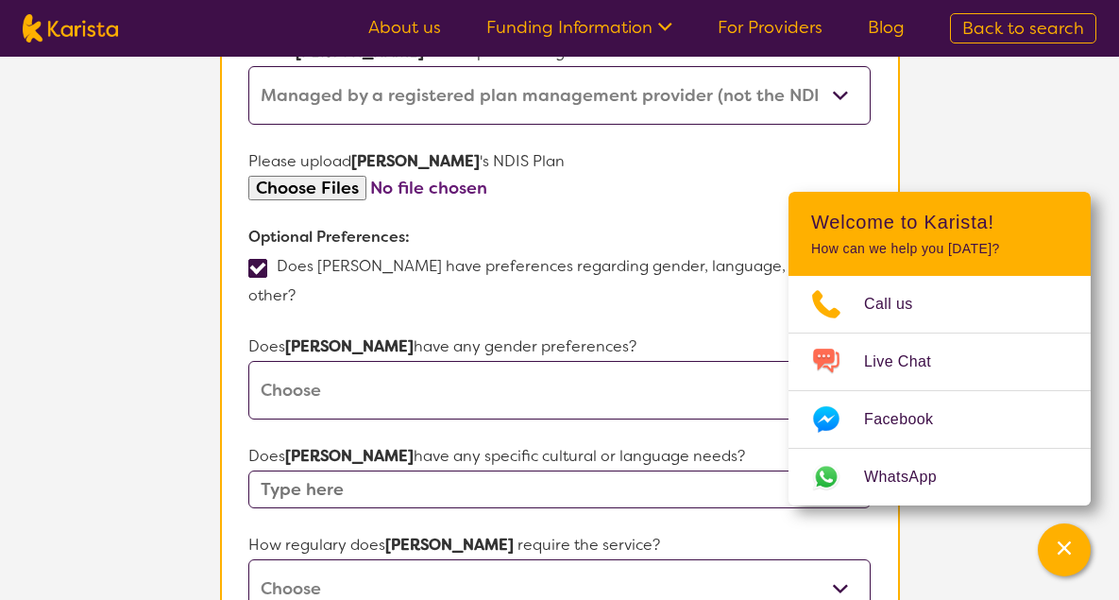
click at [427, 470] on input "text" at bounding box center [558, 489] width 621 height 38
click at [315, 470] on input "text" at bounding box center [558, 489] width 621 height 38
click at [308, 559] on select "Daily Twice a week Weekly Every fortnight Monthly Other" at bounding box center [558, 588] width 621 height 59
select select "Every fortnight"
click at [248, 559] on select "Daily Twice a week Weekly Every fortnight Monthly Other" at bounding box center [558, 588] width 621 height 59
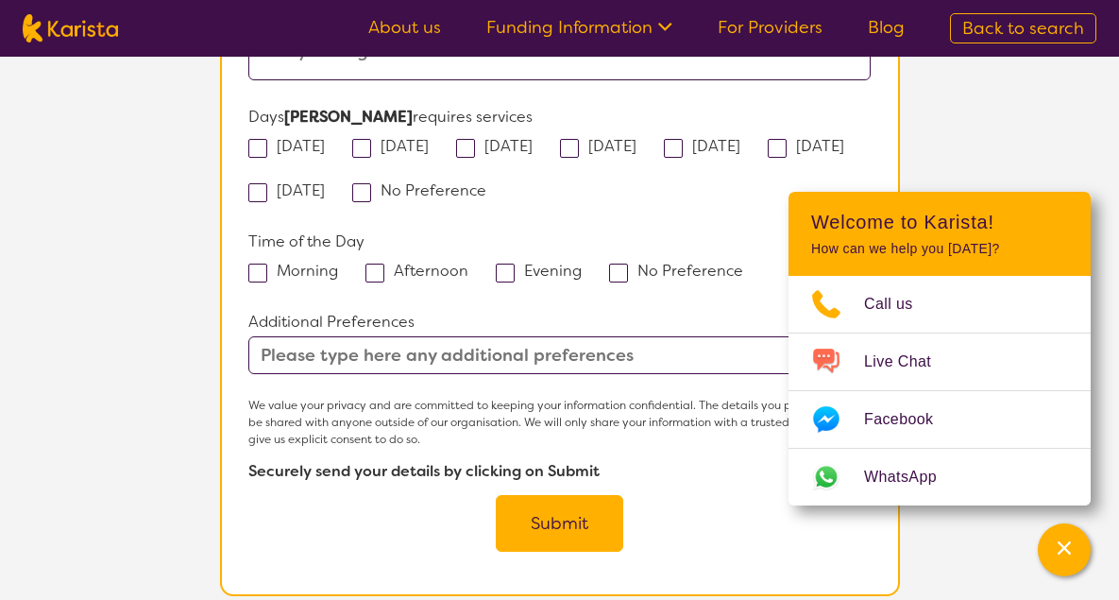
scroll to position [1755, 0]
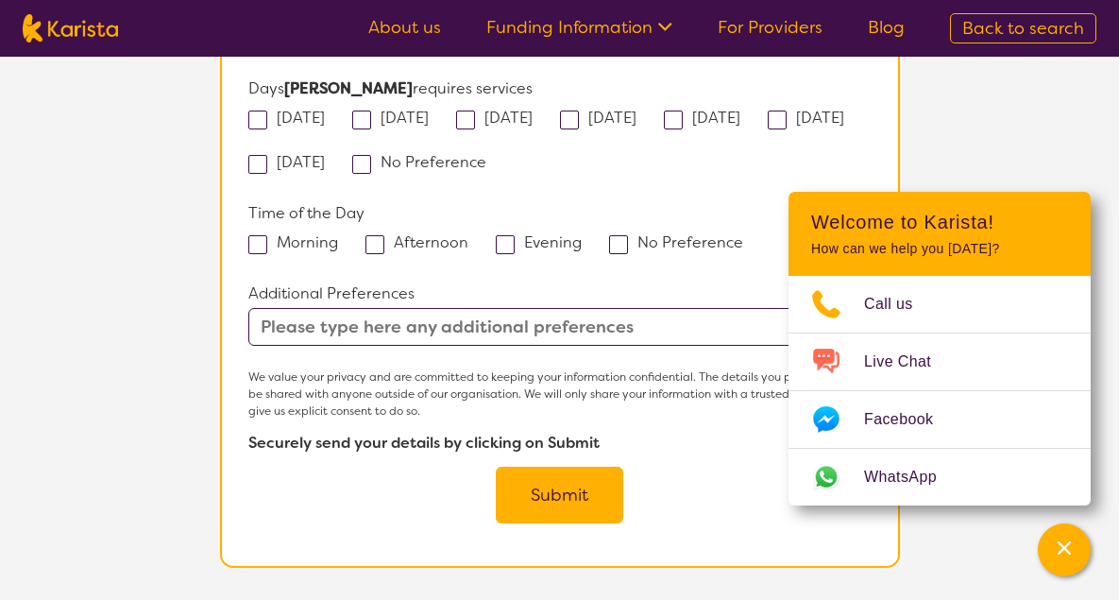
click at [564, 466] on button "Submit" at bounding box center [559, 494] width 127 height 57
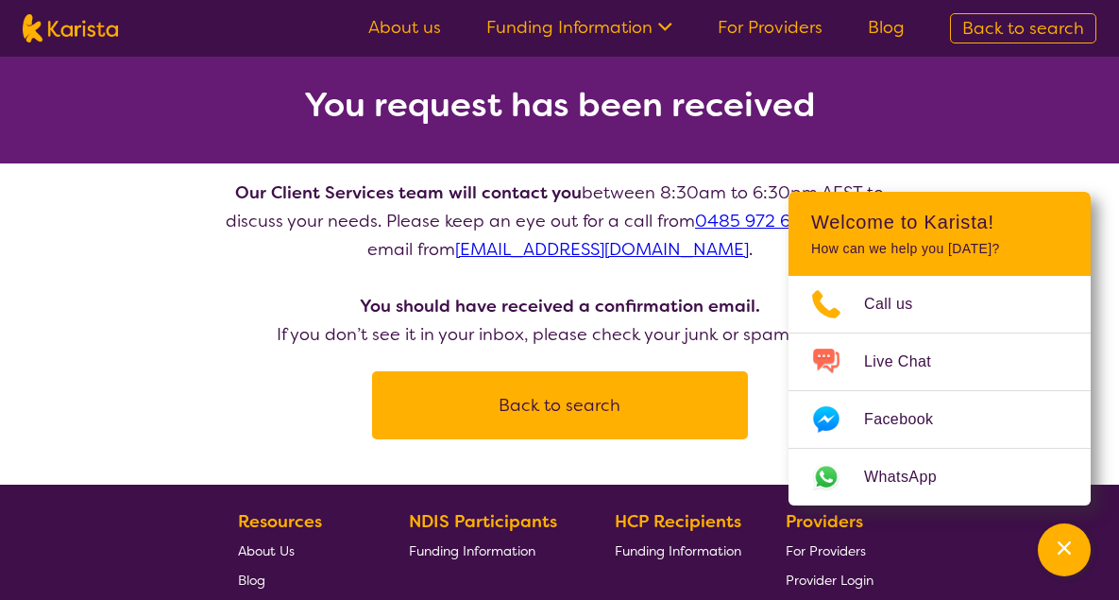
scroll to position [188, 0]
